Goal: Navigation & Orientation: Understand site structure

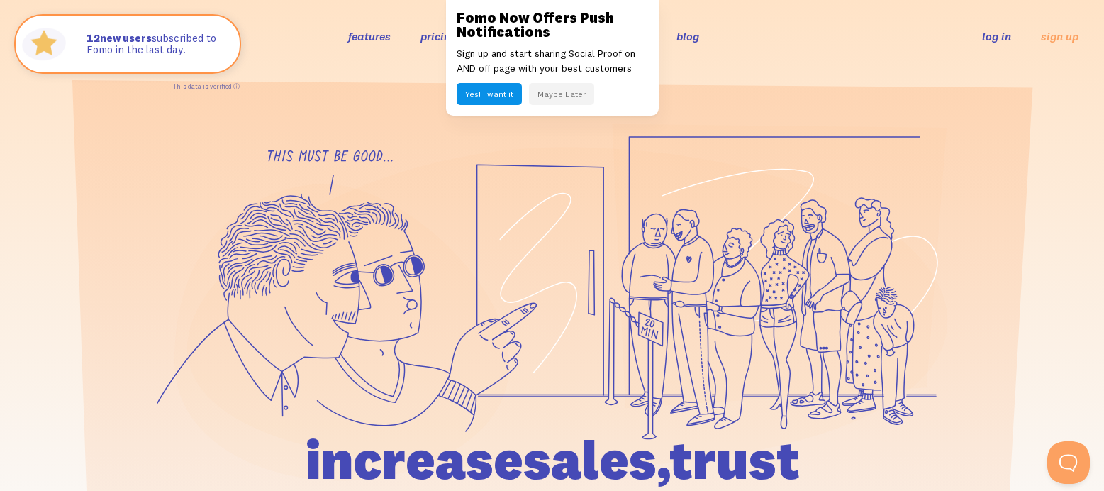
click at [561, 101] on button "Maybe Later" at bounding box center [561, 94] width 65 height 22
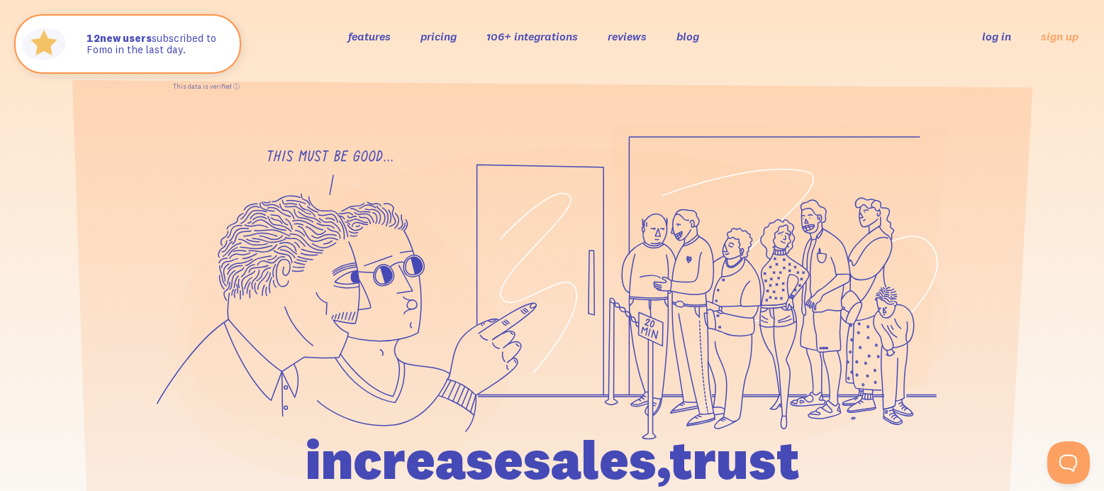
click at [362, 35] on link "features" at bounding box center [369, 36] width 43 height 14
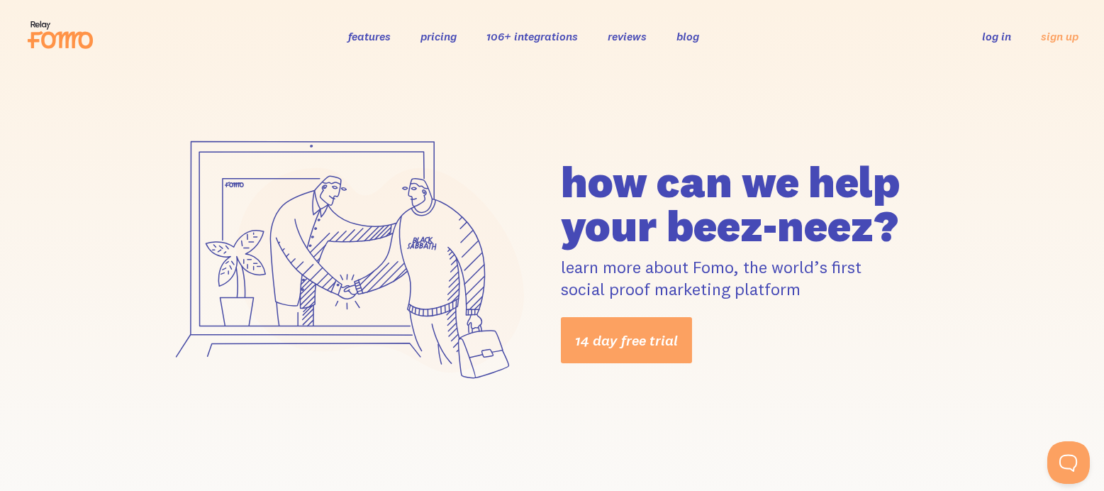
click at [531, 38] on link "106+ integrations" at bounding box center [533, 36] width 92 height 14
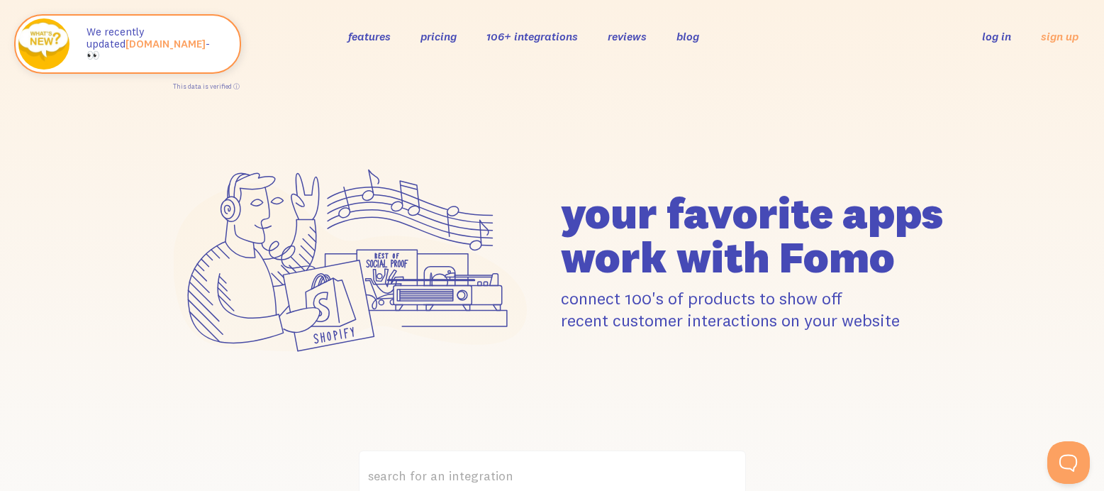
click at [367, 33] on link "features" at bounding box center [369, 36] width 43 height 14
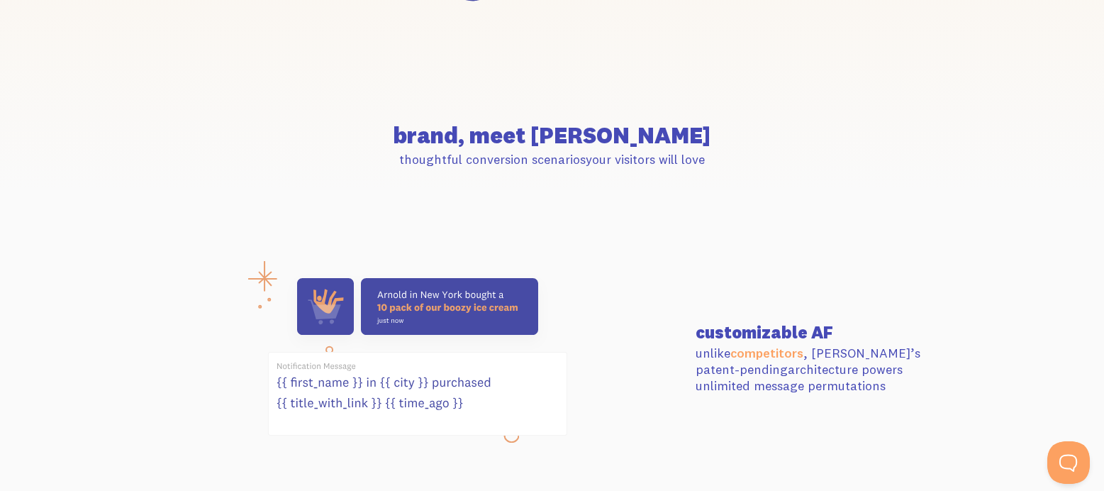
scroll to position [504, 0]
